Goal: Check status: Check status

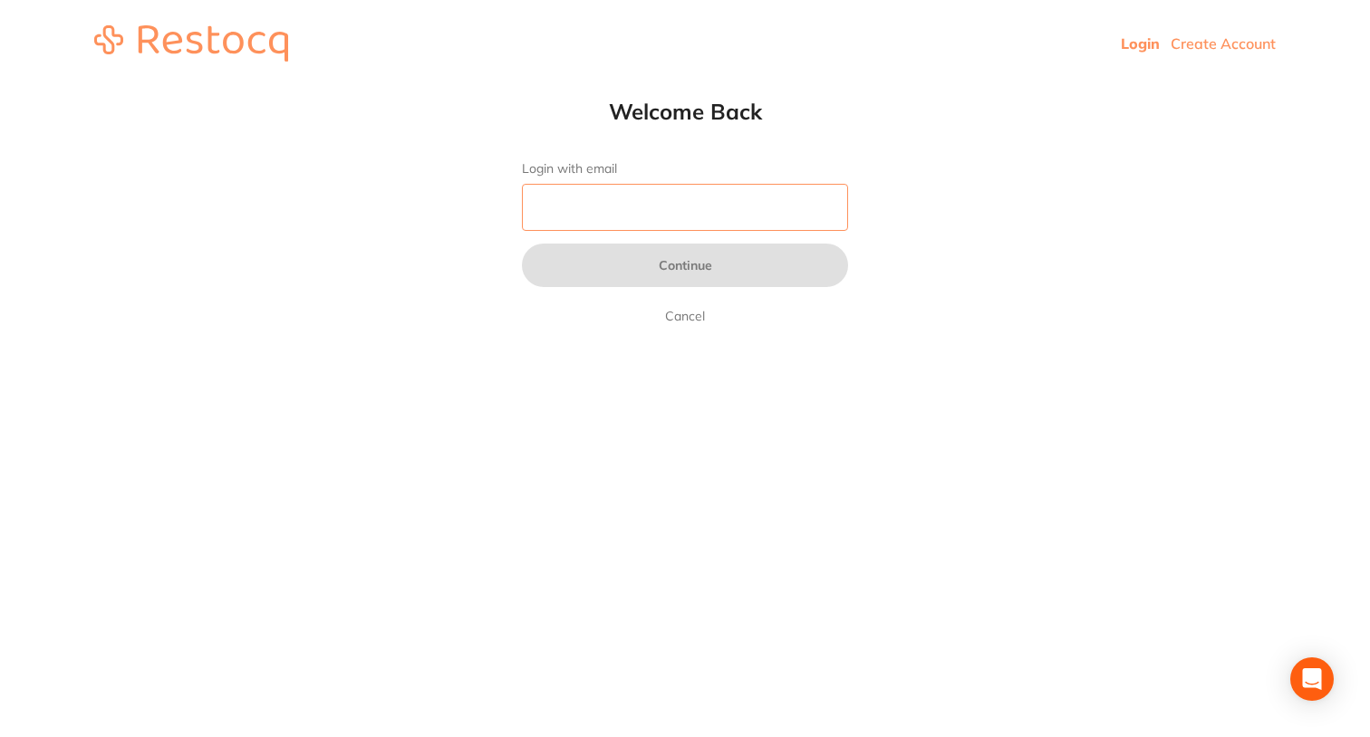
type input "[PERSON_NAME][EMAIL_ADDRESS][DOMAIN_NAME]"
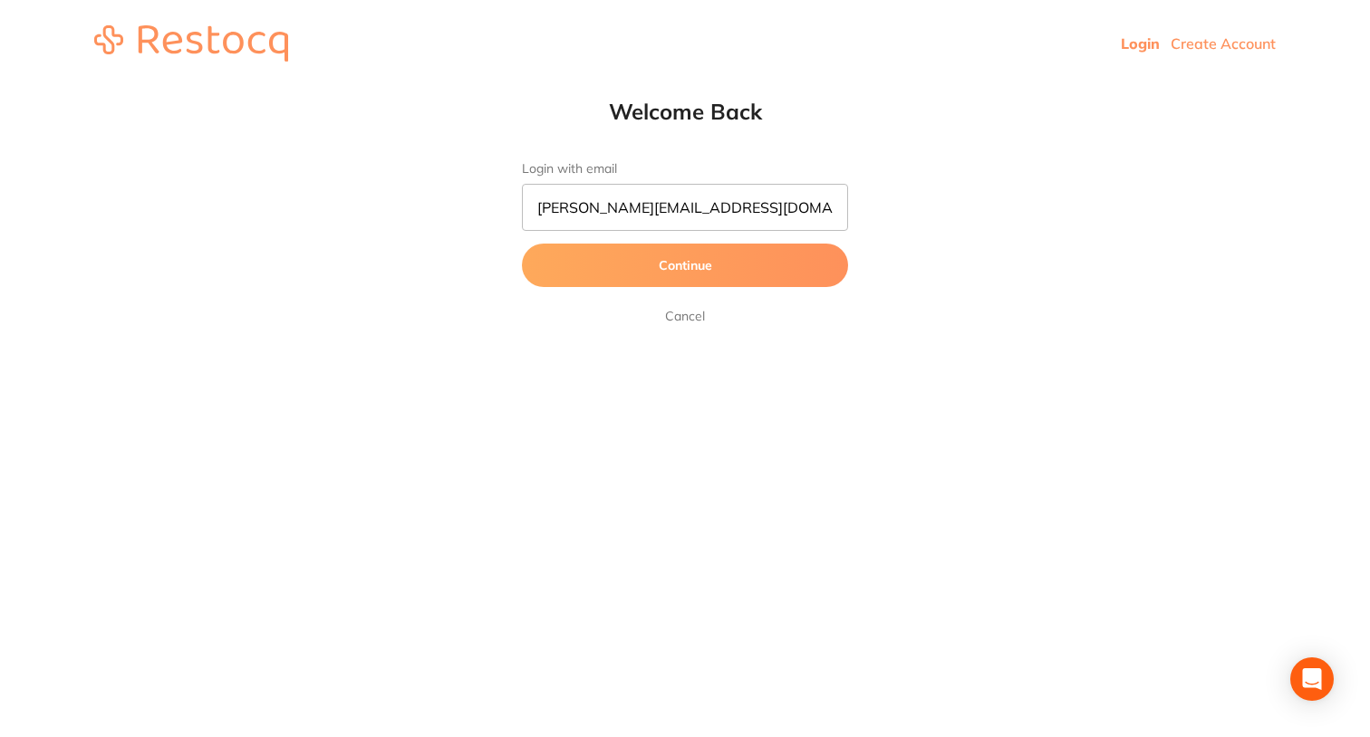
click at [729, 261] on button "Continue" at bounding box center [685, 265] width 326 height 43
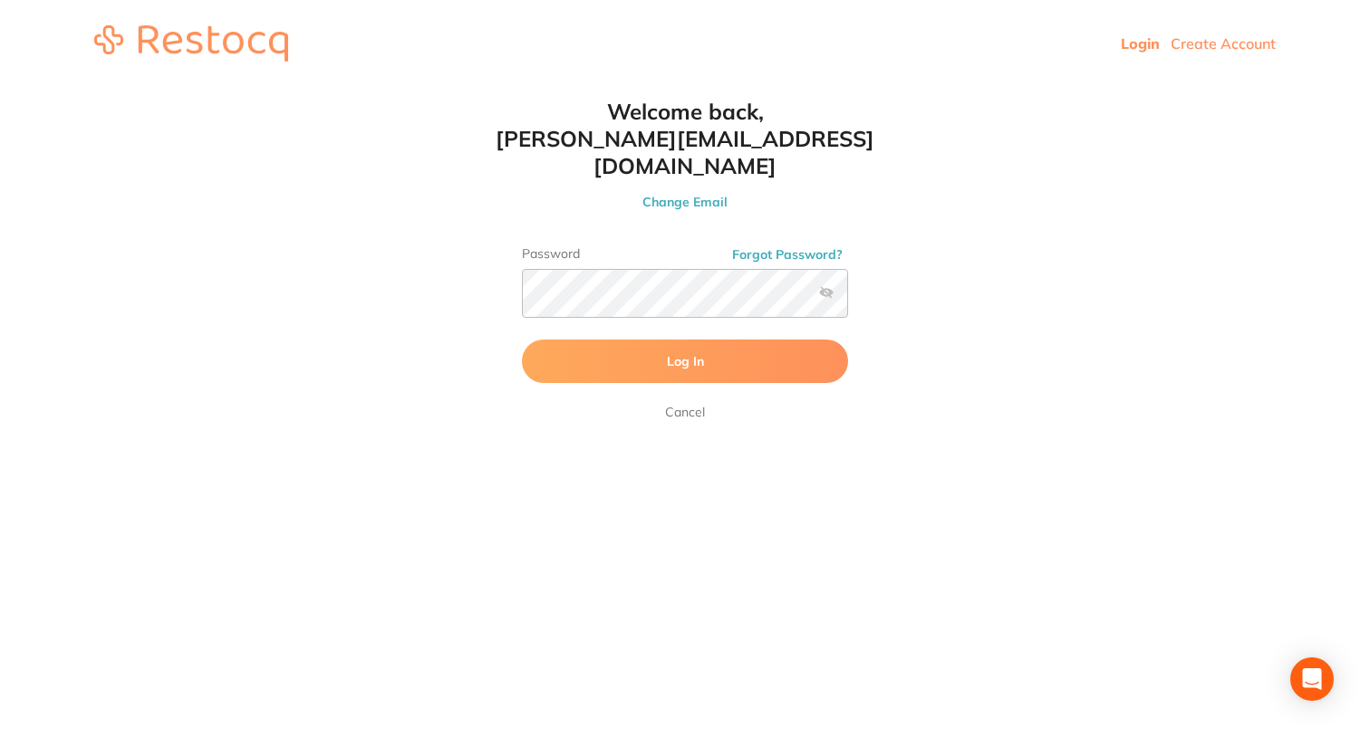
click at [702, 353] on span "Log In" at bounding box center [685, 361] width 37 height 16
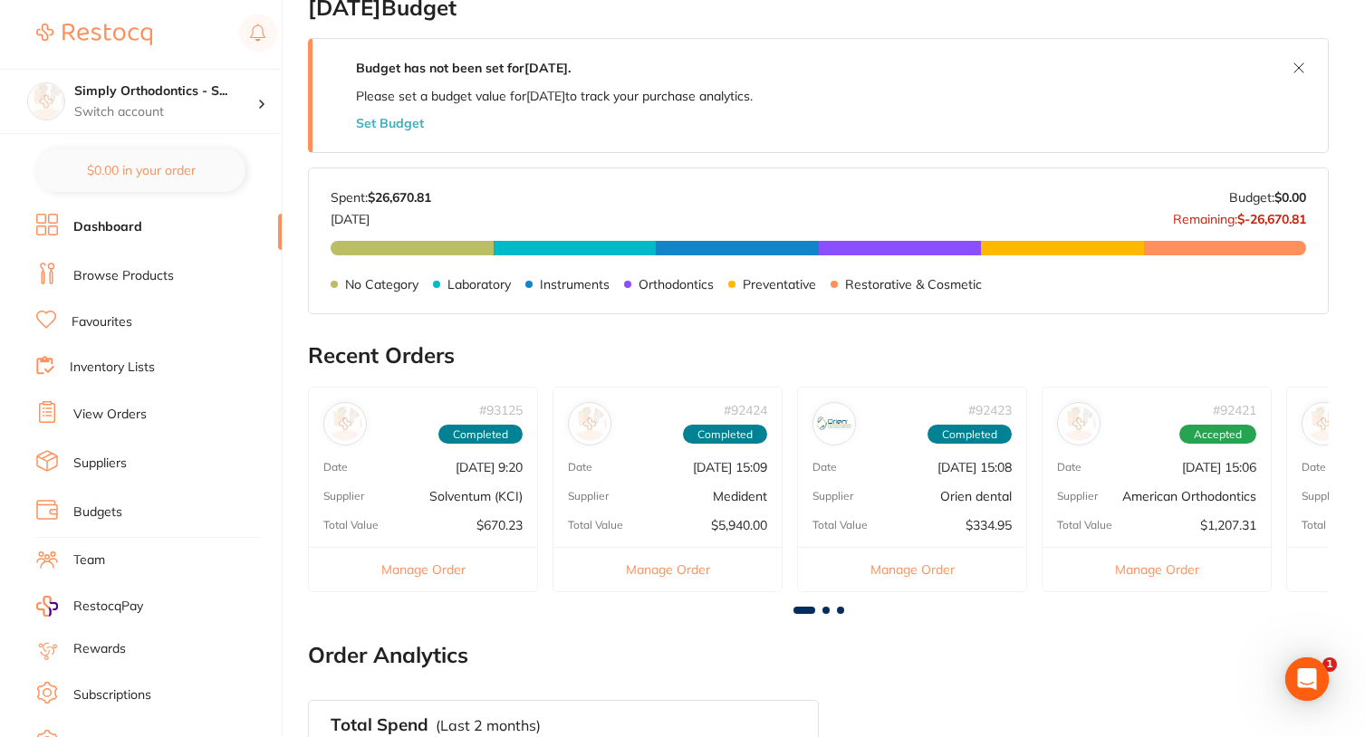
scroll to position [310, 0]
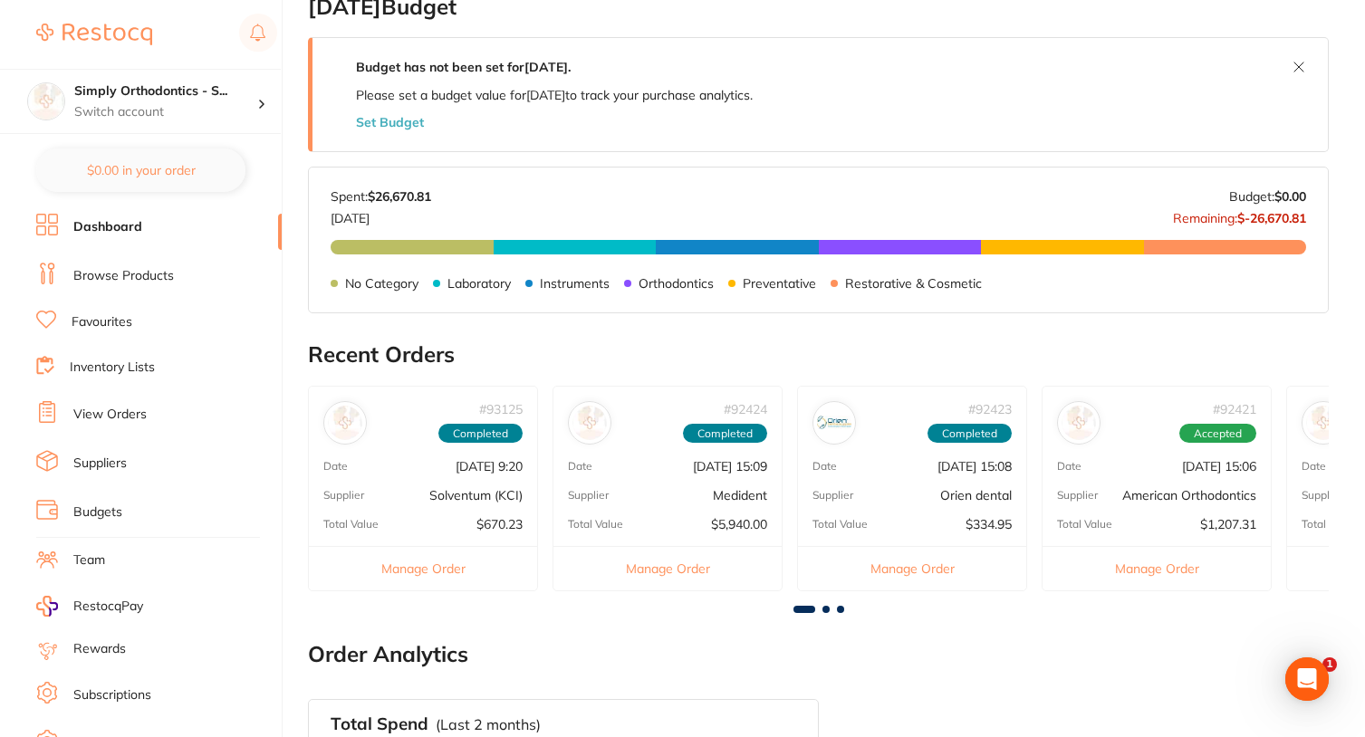
click at [101, 461] on link "Suppliers" at bounding box center [99, 464] width 53 height 18
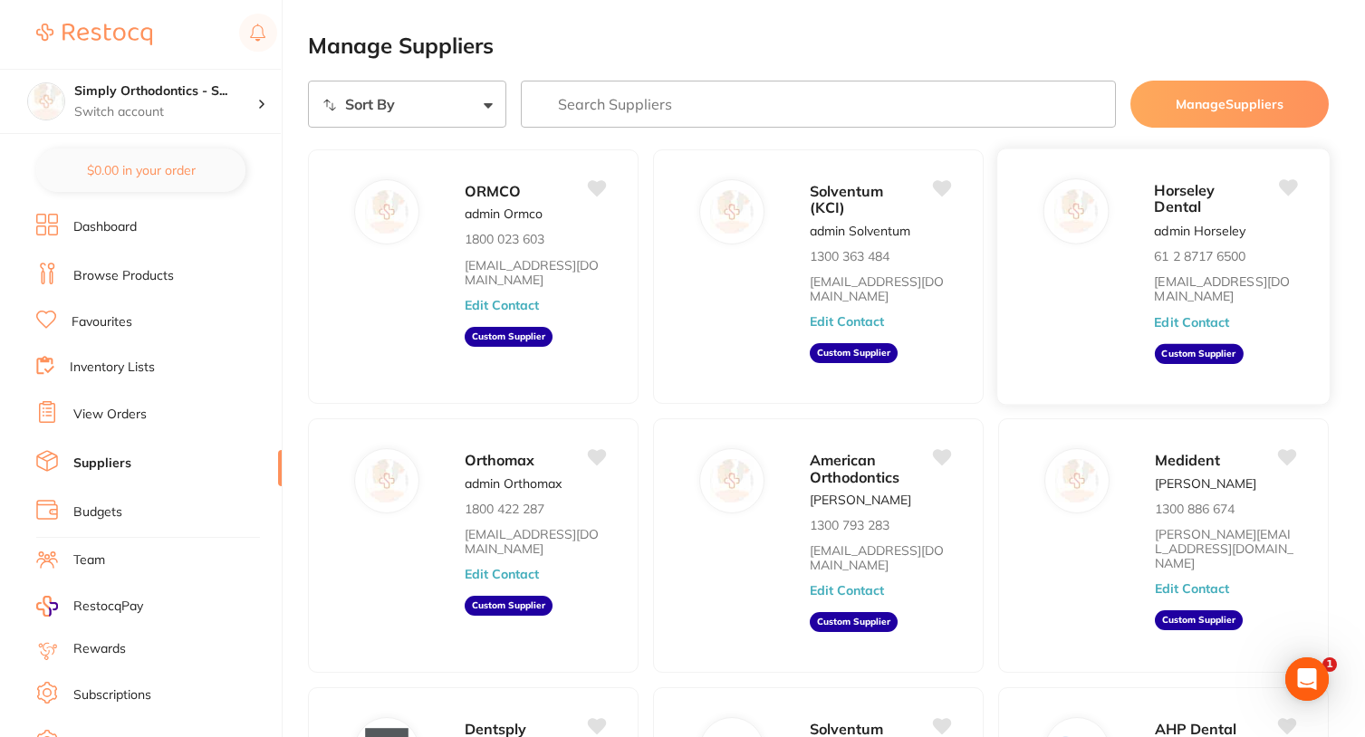
scroll to position [0, 1]
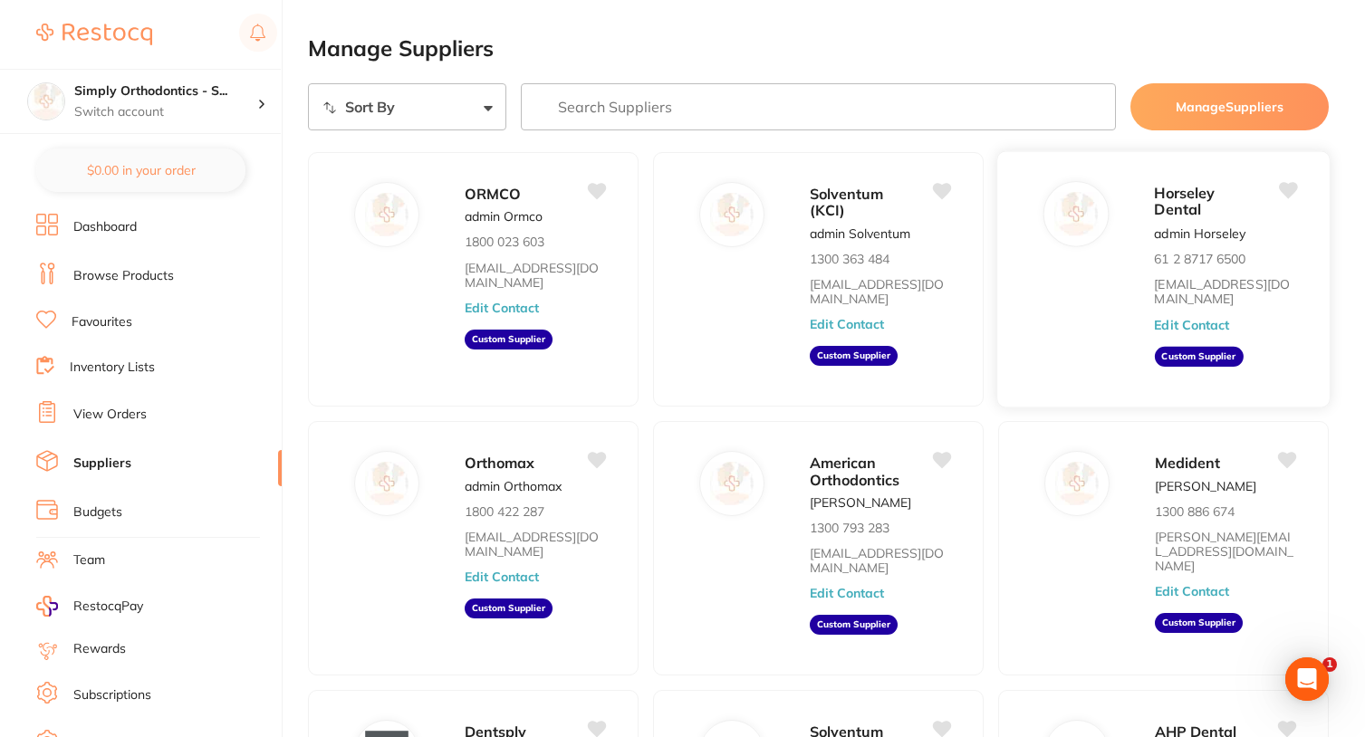
click at [1209, 360] on aside "Custom Supplier" at bounding box center [1198, 357] width 89 height 20
click at [105, 413] on link "View Orders" at bounding box center [109, 415] width 73 height 18
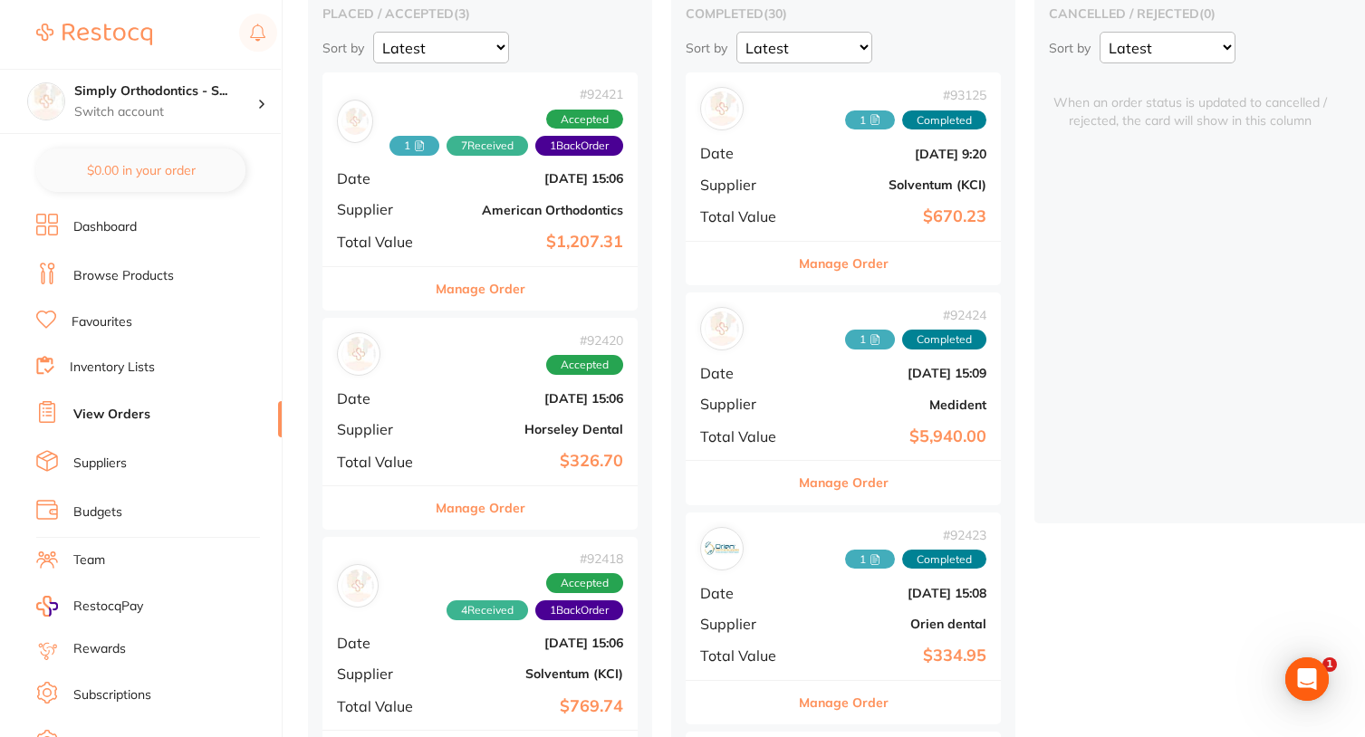
scroll to position [185, 0]
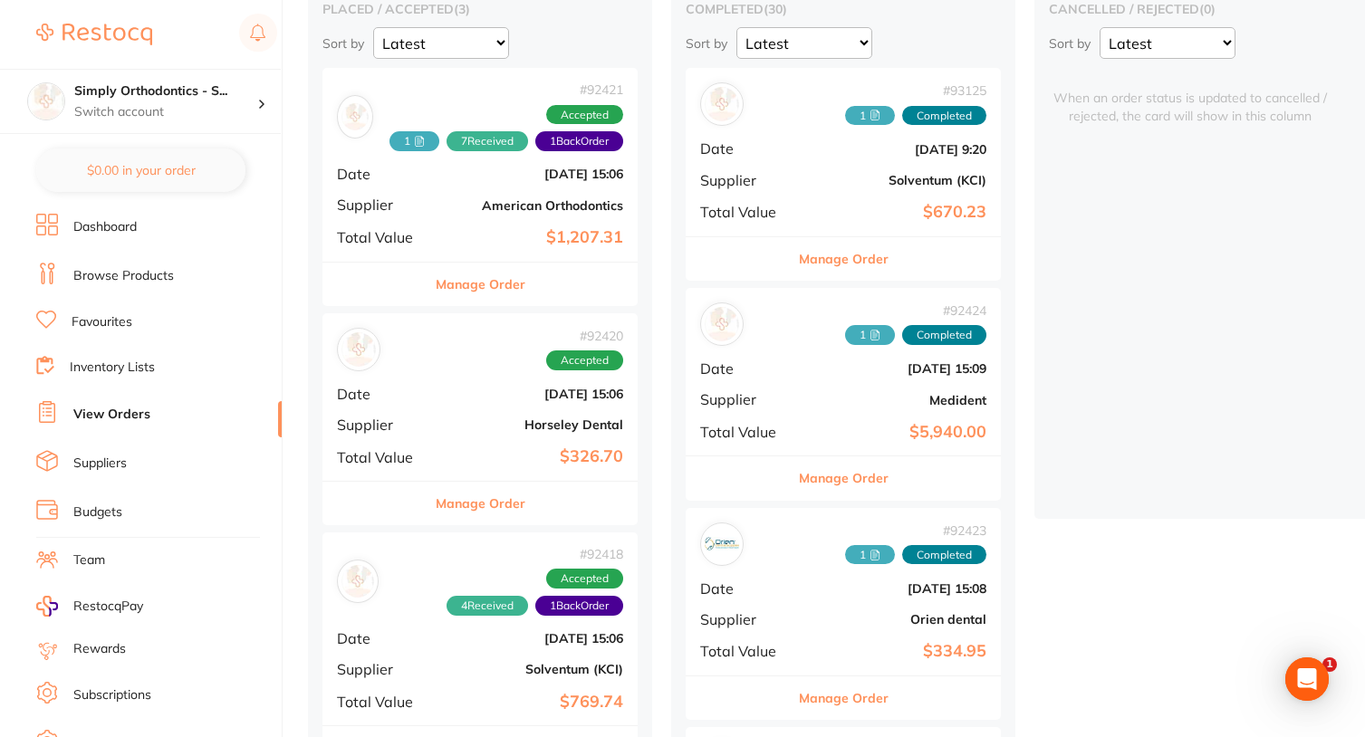
click at [873, 120] on span "1" at bounding box center [870, 116] width 50 height 20
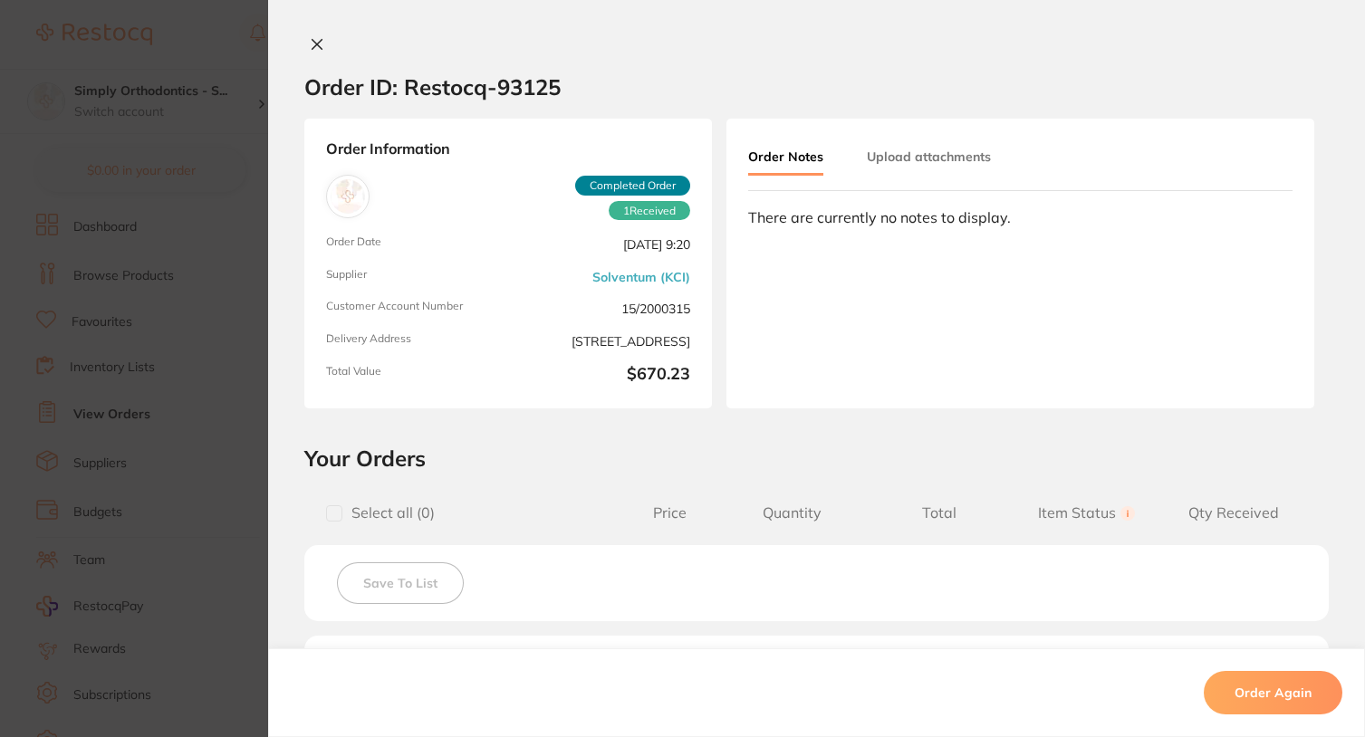
click at [313, 46] on icon at bounding box center [318, 45] width 10 height 10
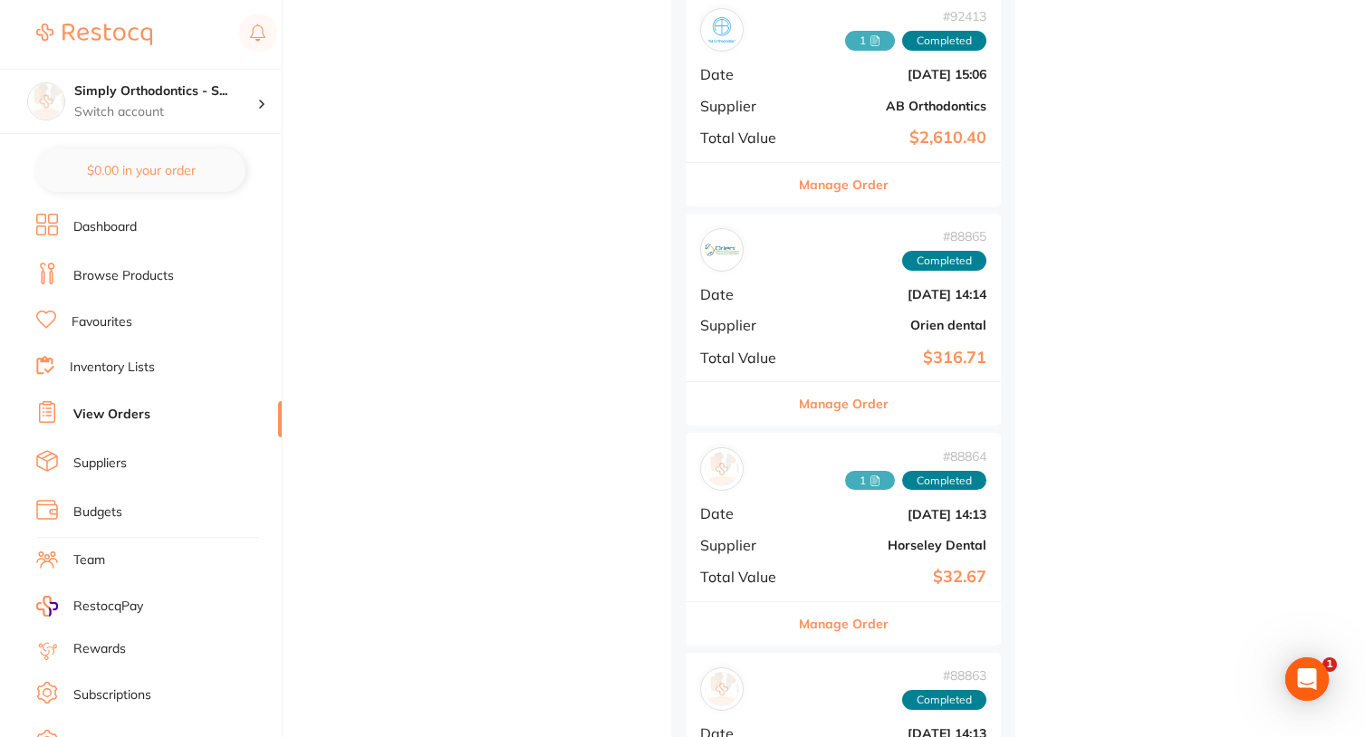
scroll to position [1799, 0]
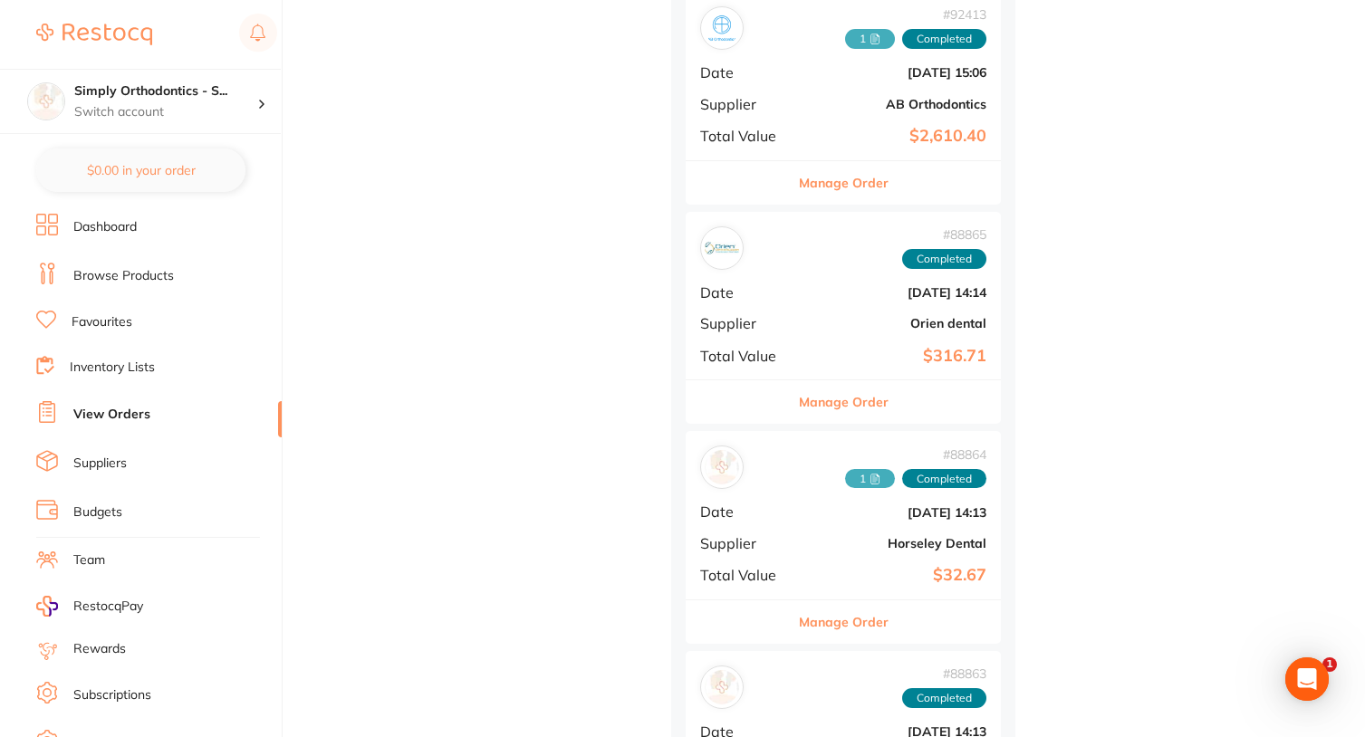
click at [875, 474] on icon at bounding box center [875, 479] width 11 height 11
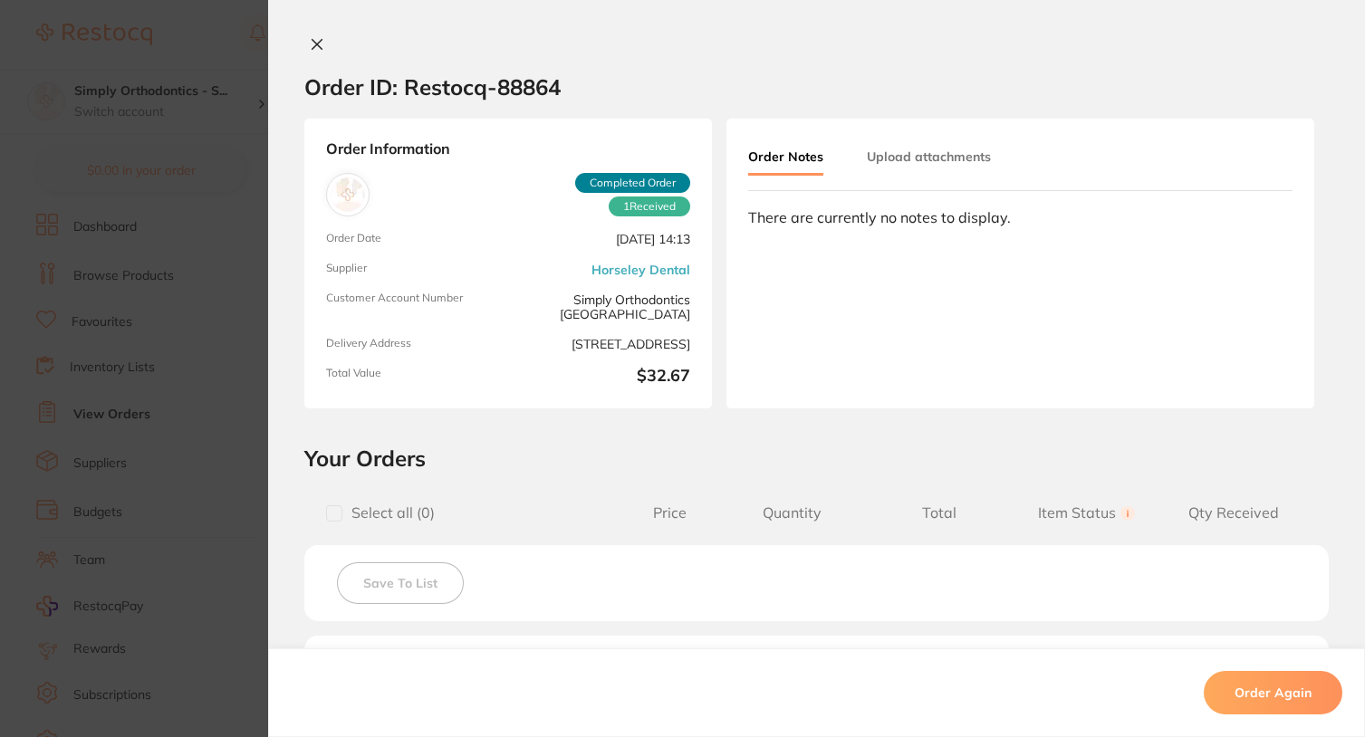
click at [653, 182] on span "Completed Order" at bounding box center [632, 183] width 115 height 20
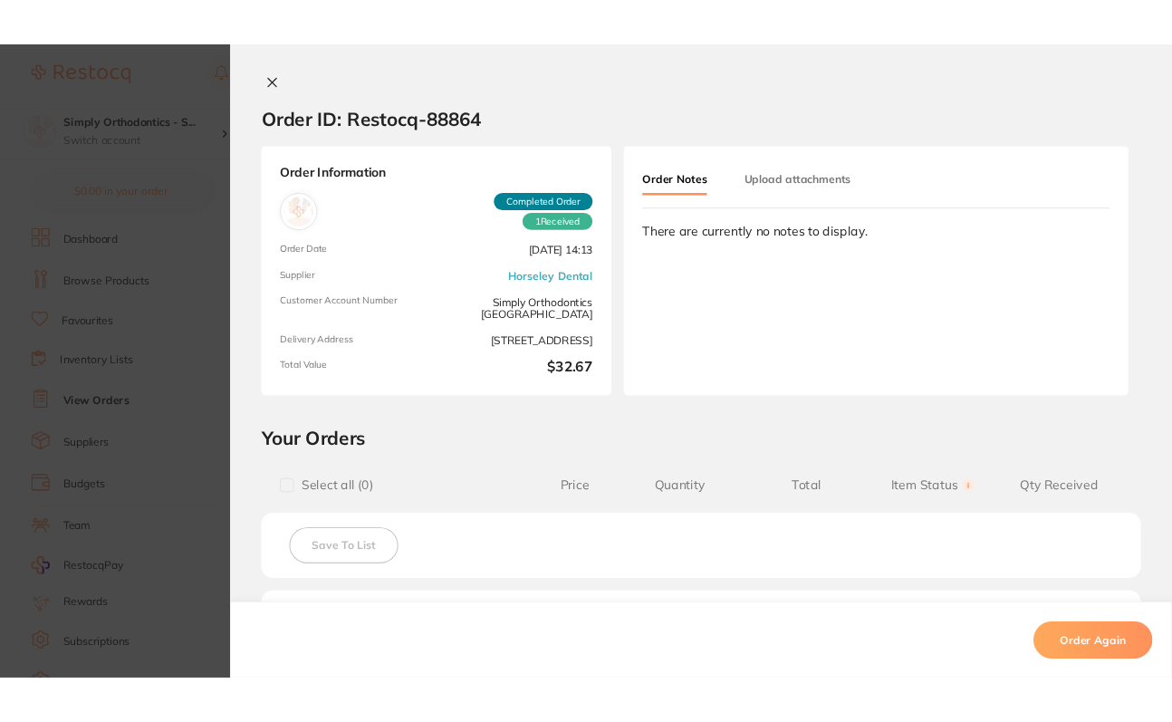
scroll to position [5, 0]
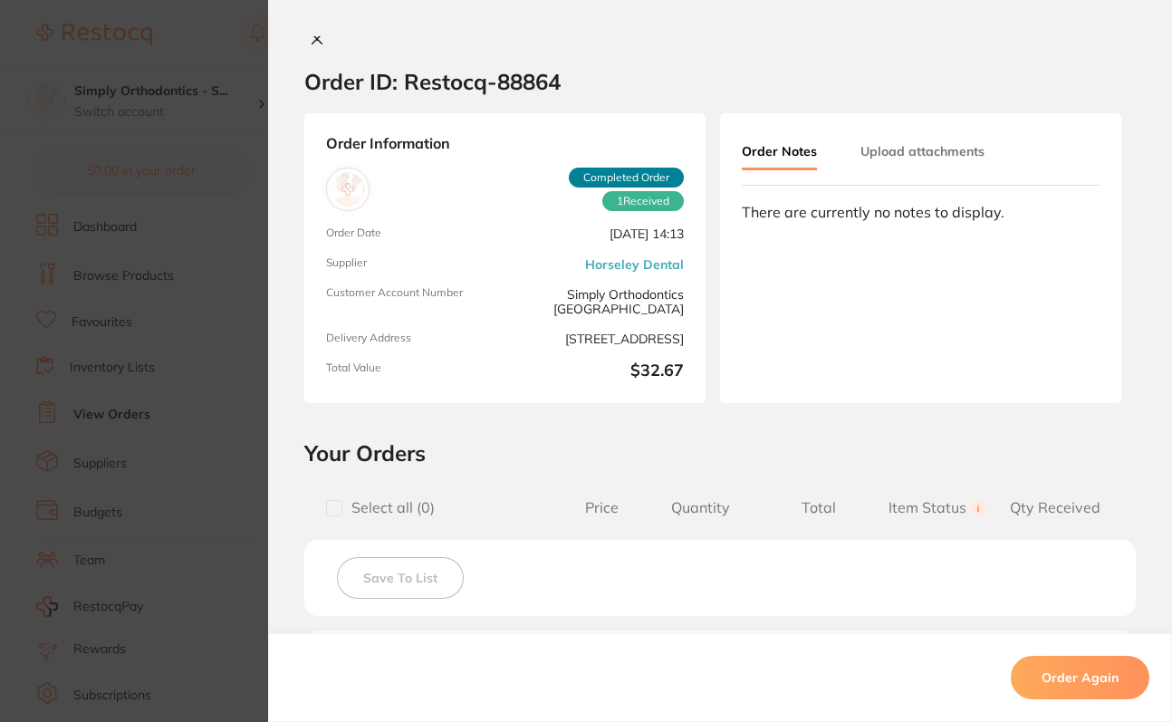
click at [378, 40] on div at bounding box center [720, 40] width 904 height 19
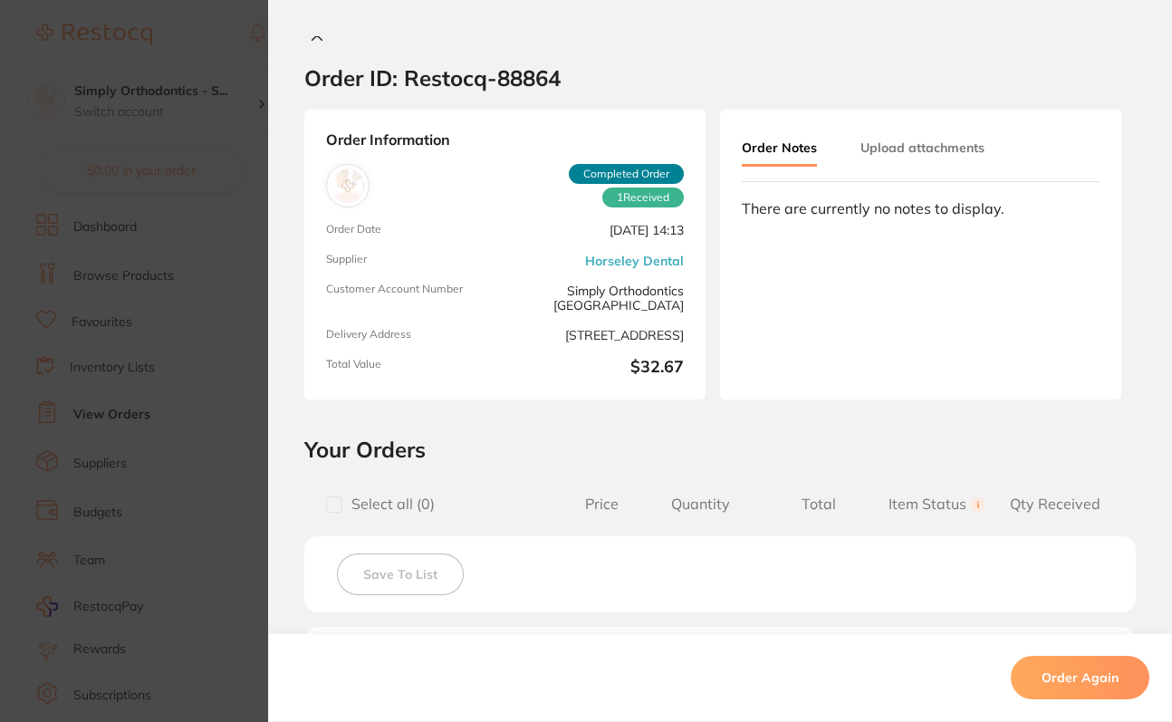
click at [313, 43] on button at bounding box center [316, 36] width 25 height 19
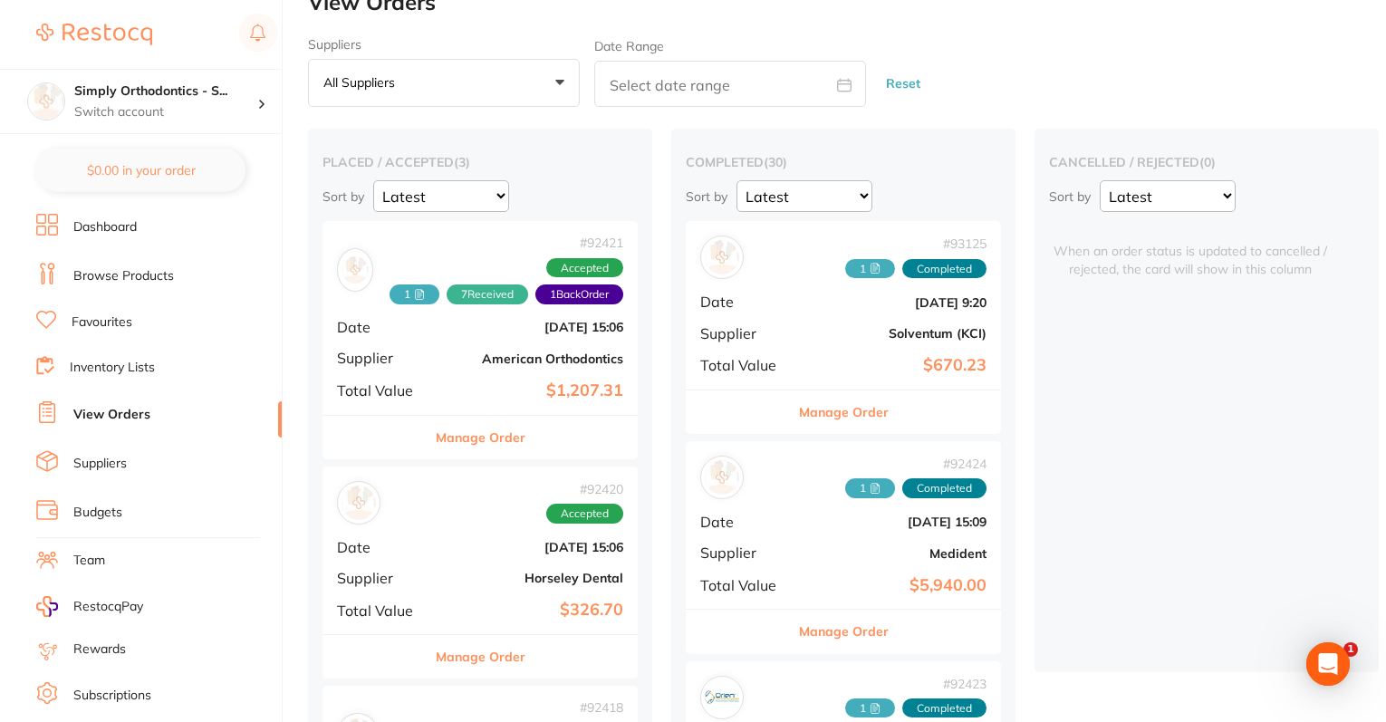
scroll to position [36, 1]
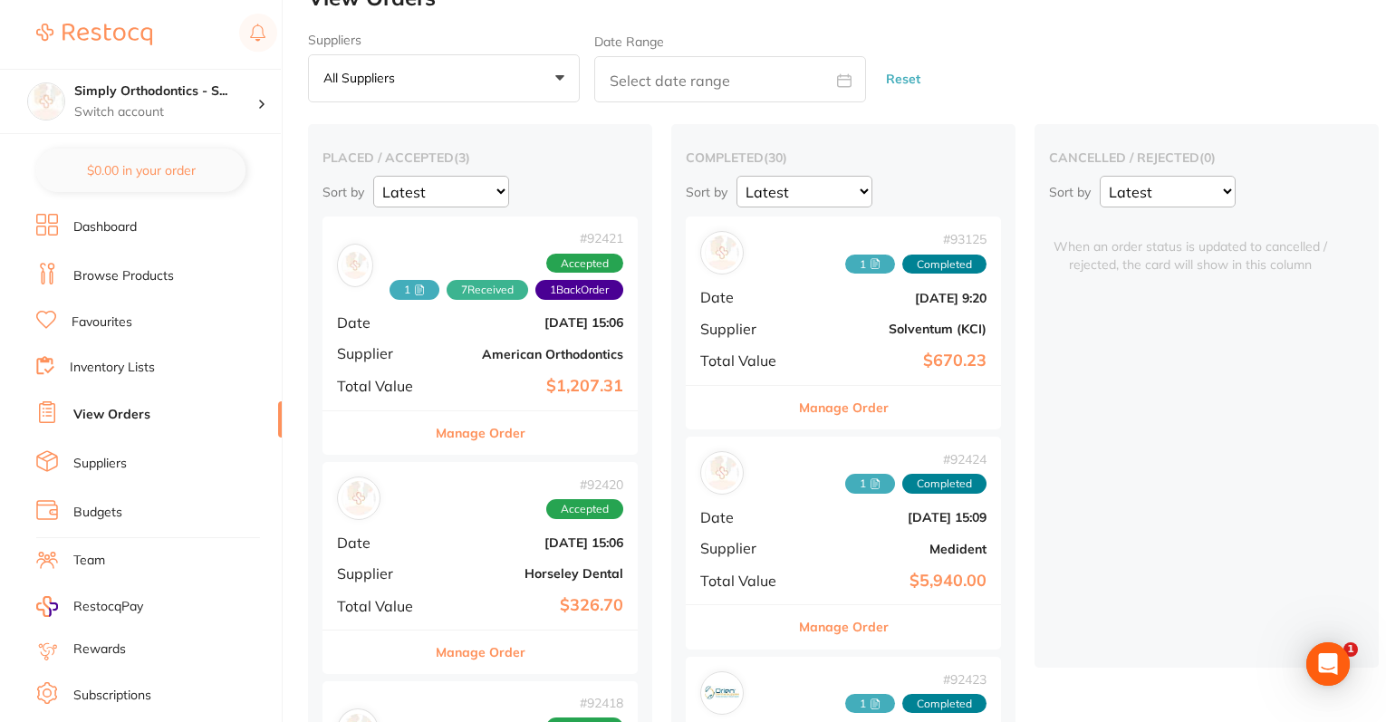
click at [875, 265] on icon at bounding box center [875, 263] width 11 height 11
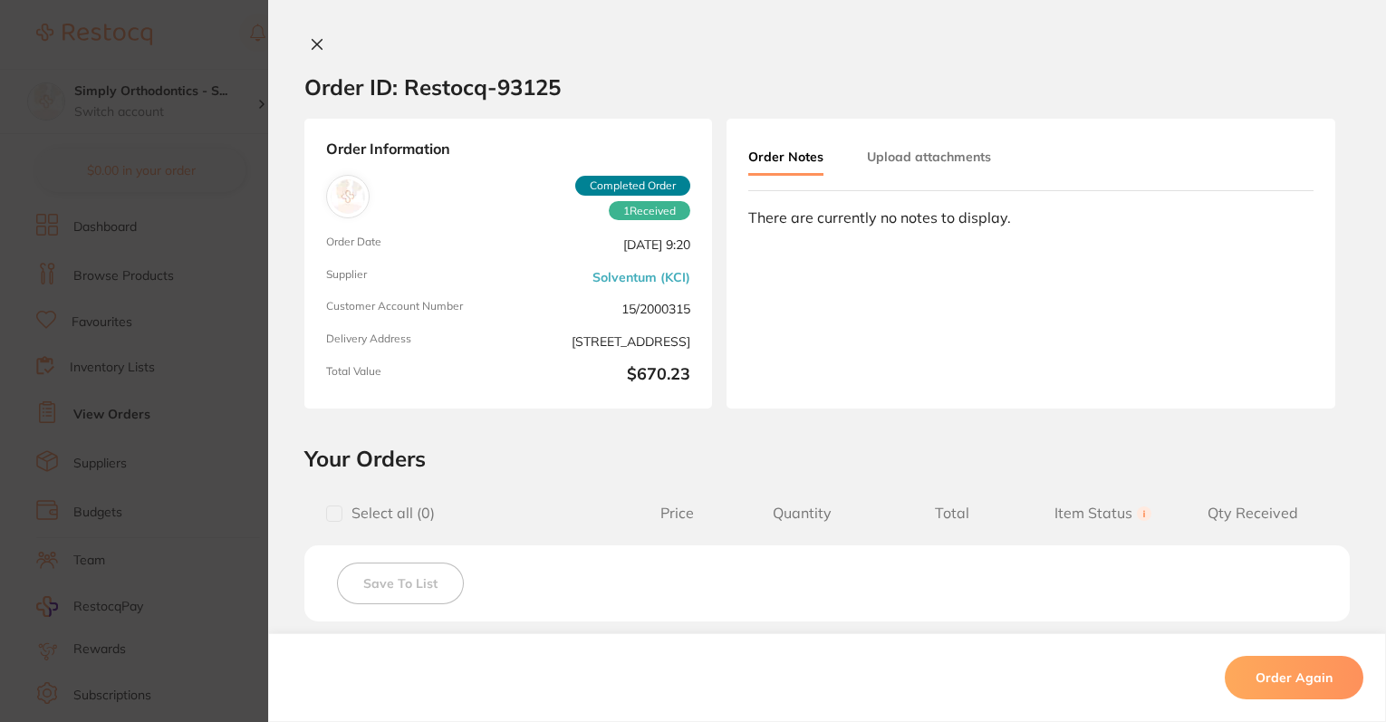
click at [659, 182] on span "Completed Order" at bounding box center [632, 186] width 115 height 20
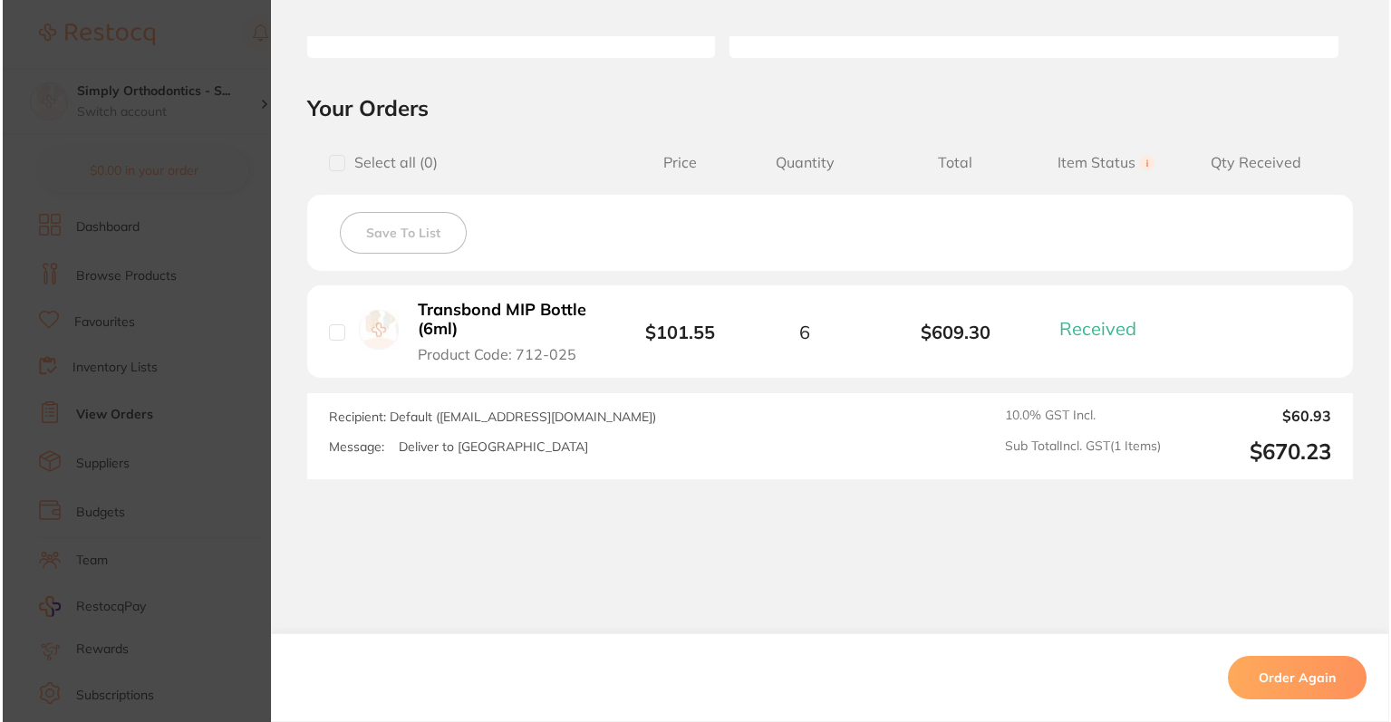
scroll to position [351, 0]
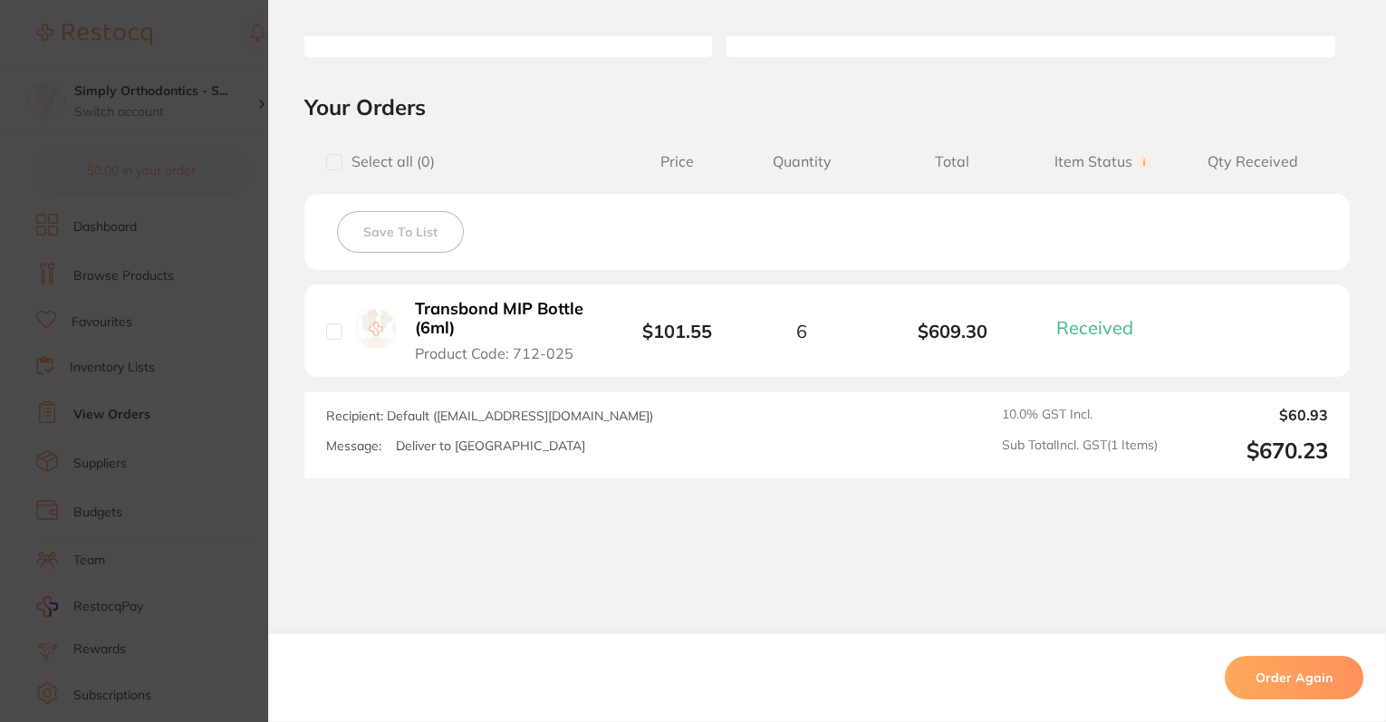
click at [518, 321] on b "Transbond MIP Bottle (6ml)" at bounding box center [504, 318] width 179 height 37
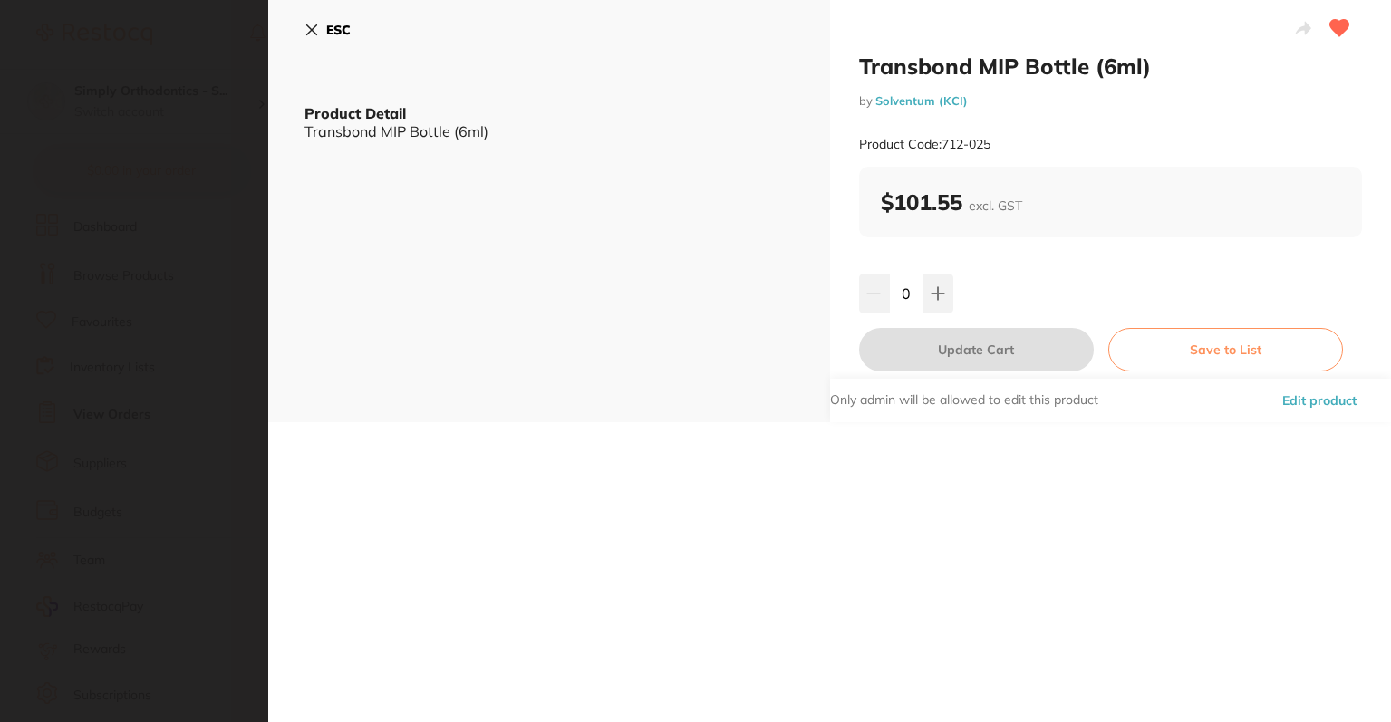
scroll to position [0, 0]
click at [341, 27] on b "ESC" at bounding box center [338, 30] width 24 height 16
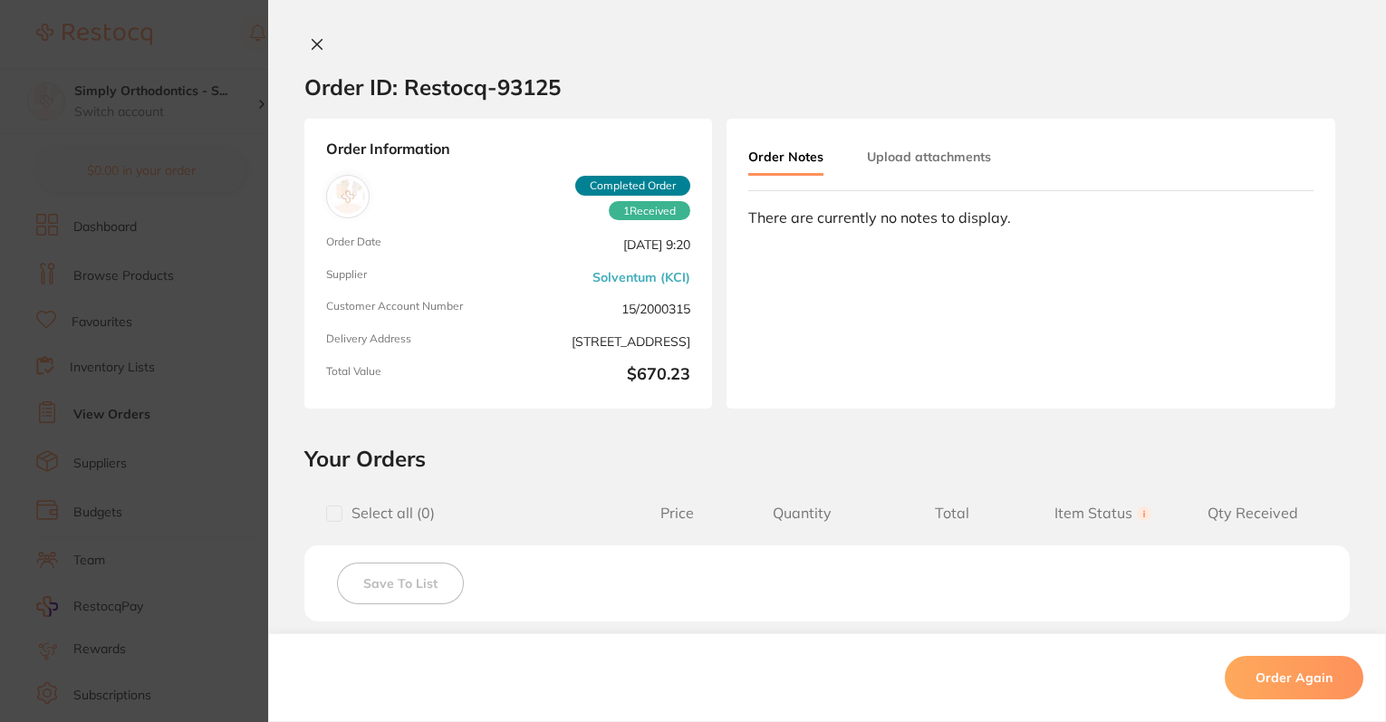
scroll to position [46, 0]
click at [315, 44] on icon at bounding box center [317, 44] width 14 height 14
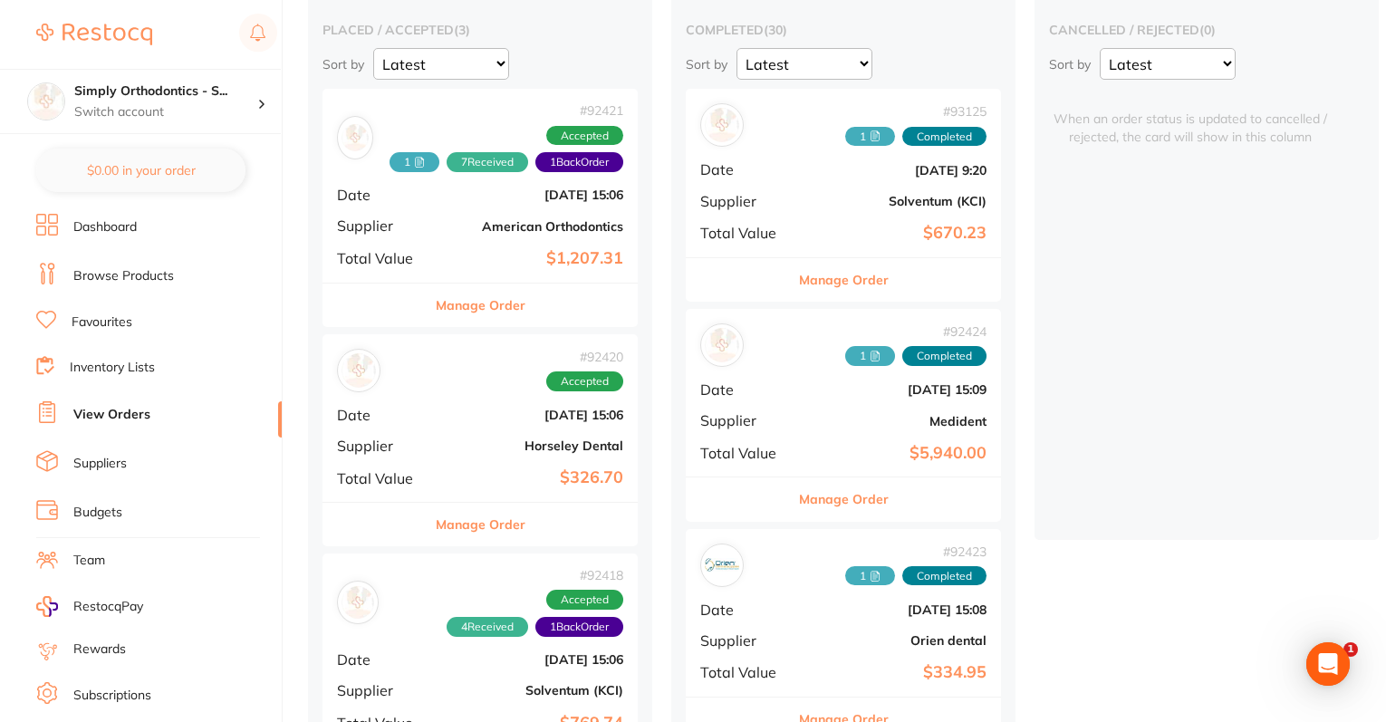
scroll to position [165, 0]
click at [833, 275] on button "Manage Order" at bounding box center [844, 278] width 90 height 43
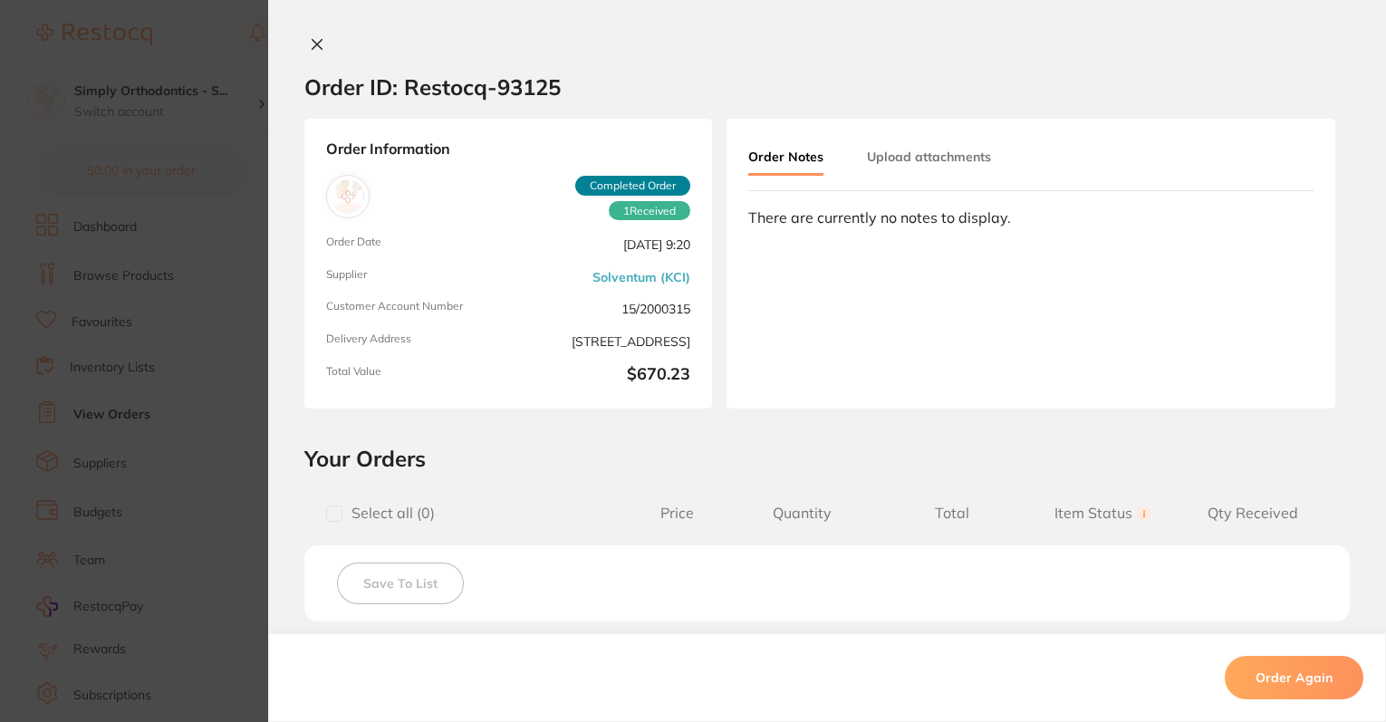
click at [312, 42] on icon at bounding box center [317, 44] width 14 height 14
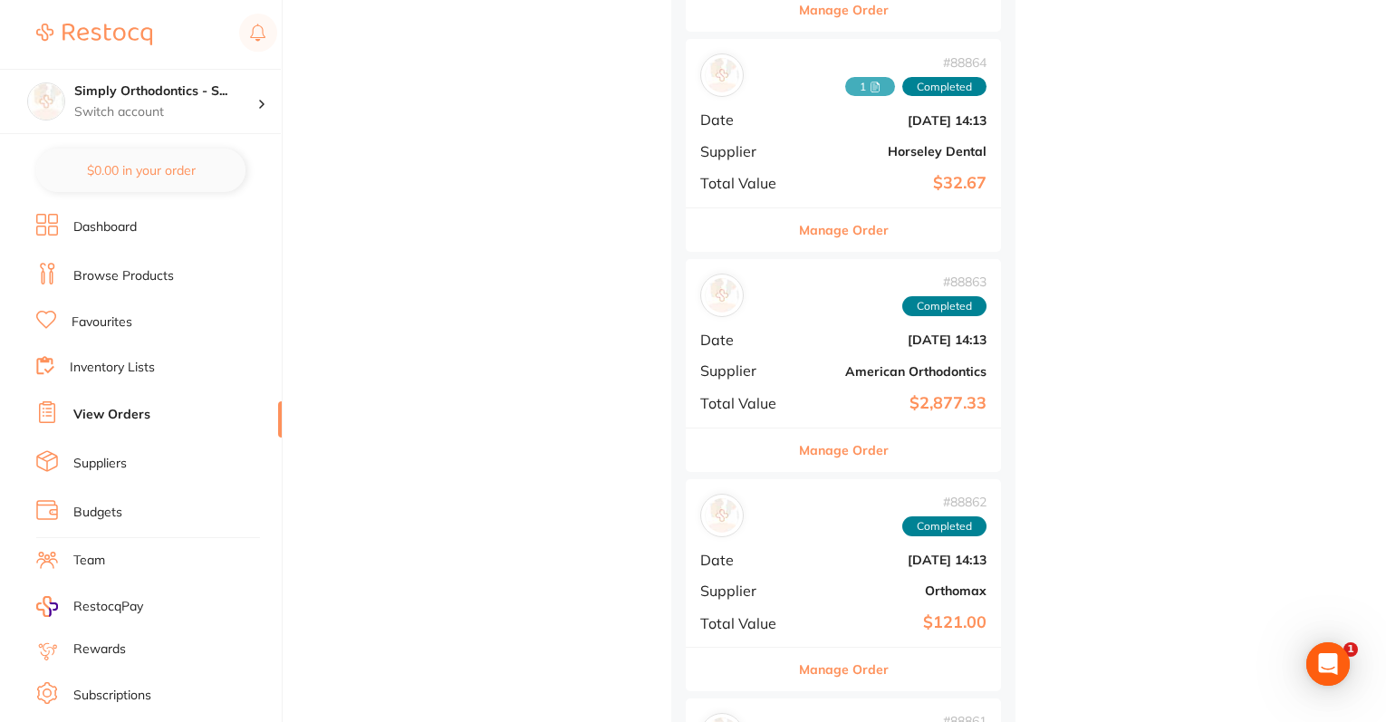
scroll to position [2181, 0]
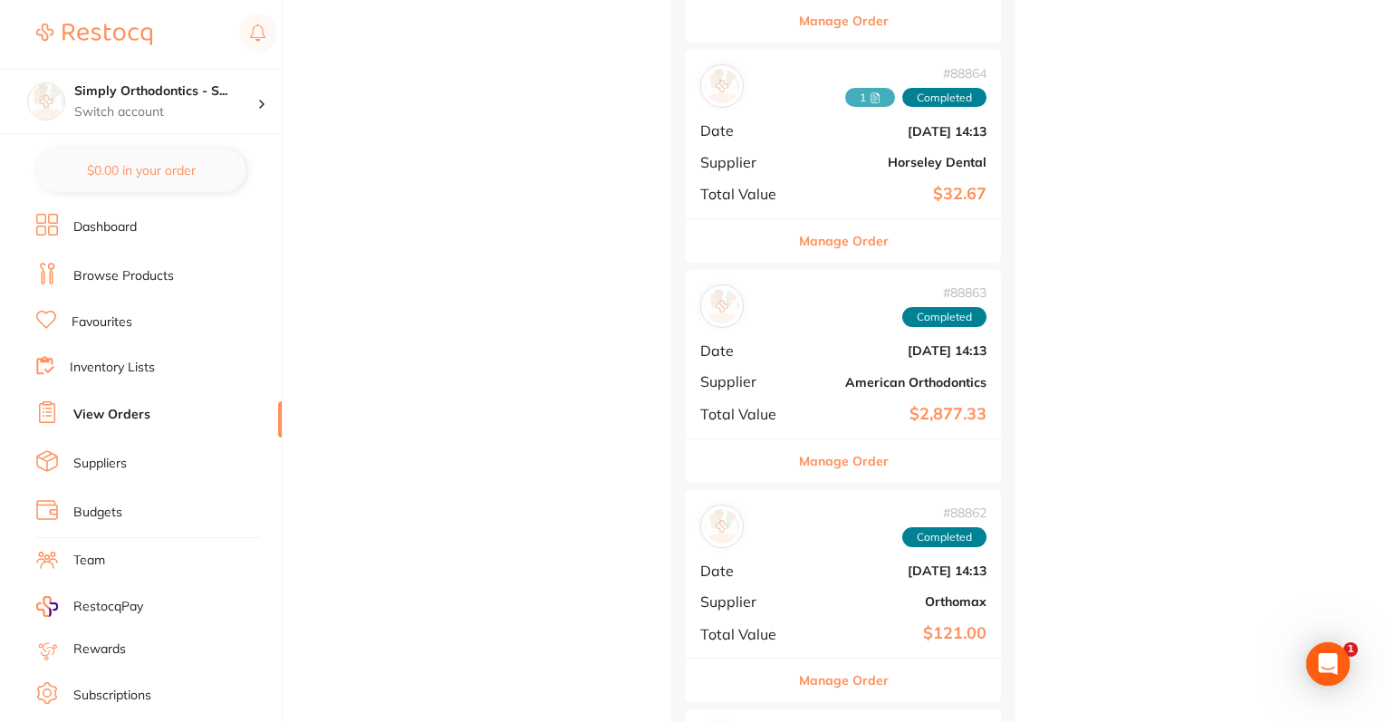
click at [841, 441] on button "Manage Order" at bounding box center [844, 460] width 90 height 43
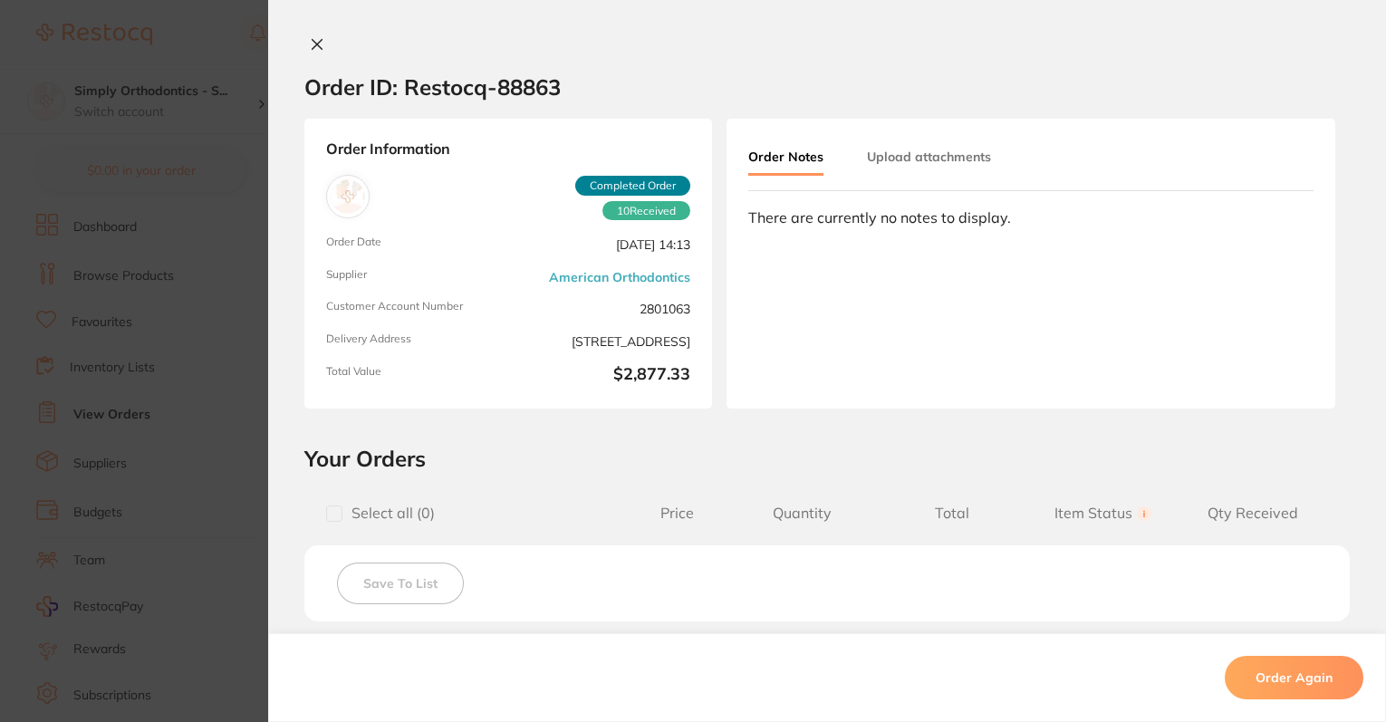
scroll to position [975, 0]
click at [313, 43] on icon at bounding box center [318, 45] width 10 height 10
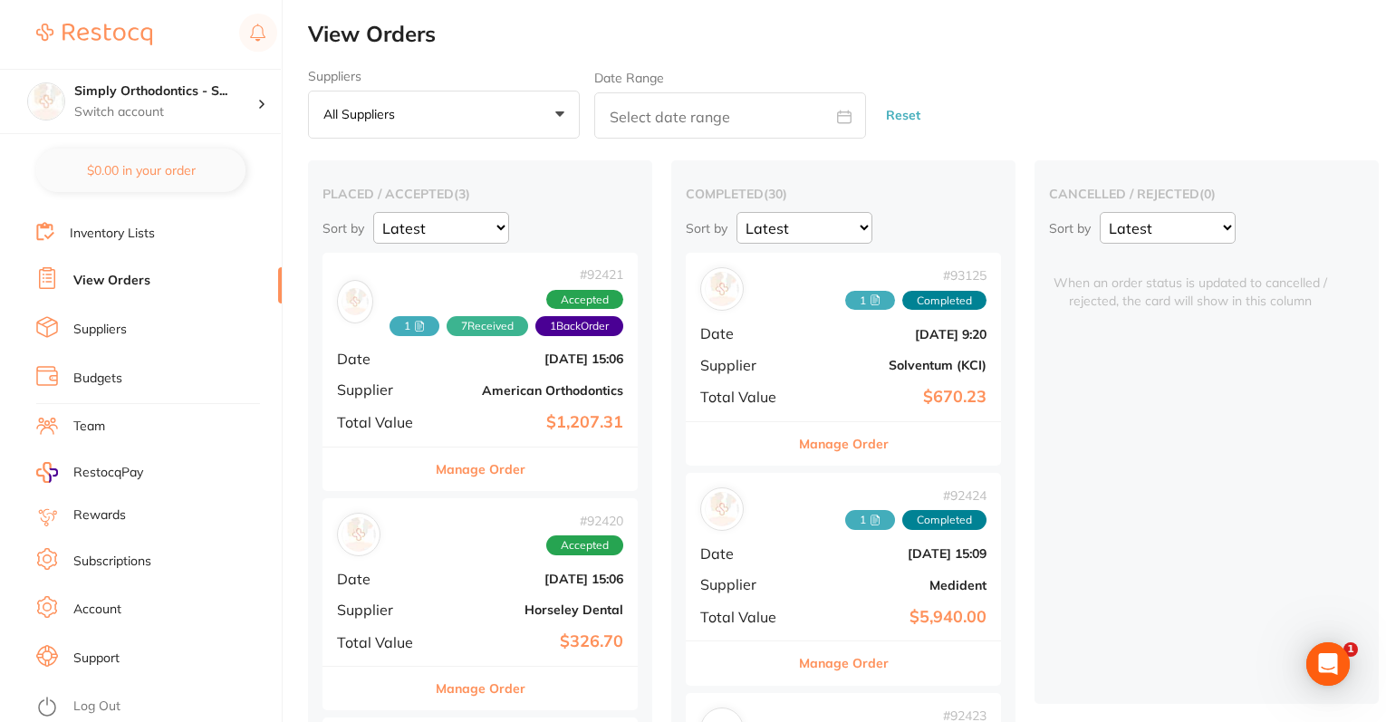
scroll to position [148, 0]
click at [99, 698] on link "Log Out" at bounding box center [96, 707] width 47 height 18
